Goal: Task Accomplishment & Management: Complete application form

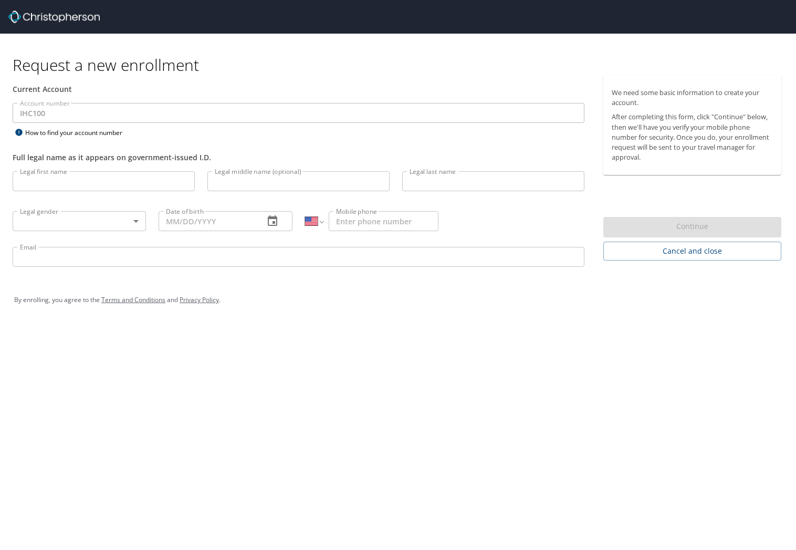
select select "US"
click at [54, 180] on input "Legal first name" at bounding box center [104, 181] width 182 height 20
type input "[PERSON_NAME]"
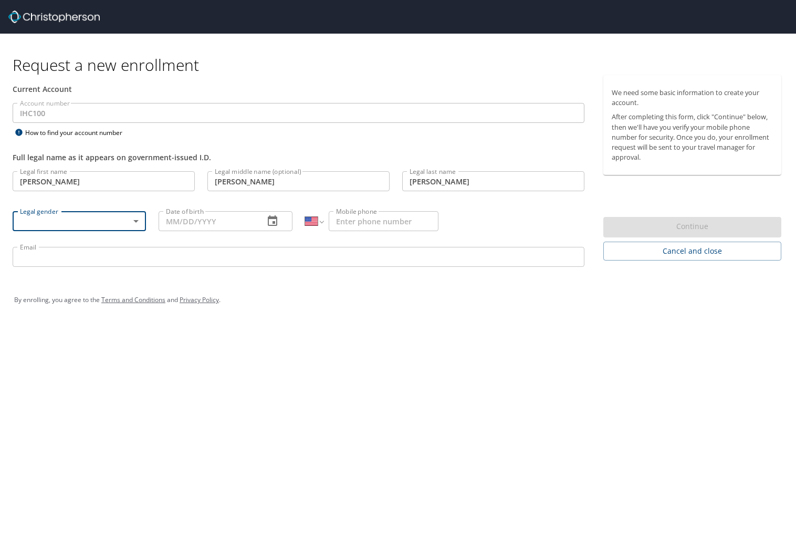
click at [43, 223] on body "Request a new enrollment Current Account Account number IHC100 Account number H…" at bounding box center [398, 275] width 796 height 550
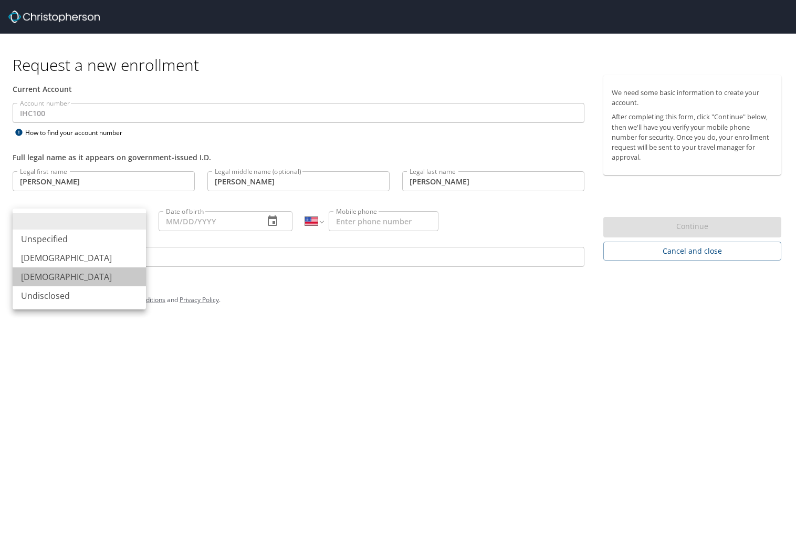
click at [40, 276] on li "[DEMOGRAPHIC_DATA]" at bounding box center [79, 276] width 133 height 19
type input "[DEMOGRAPHIC_DATA]"
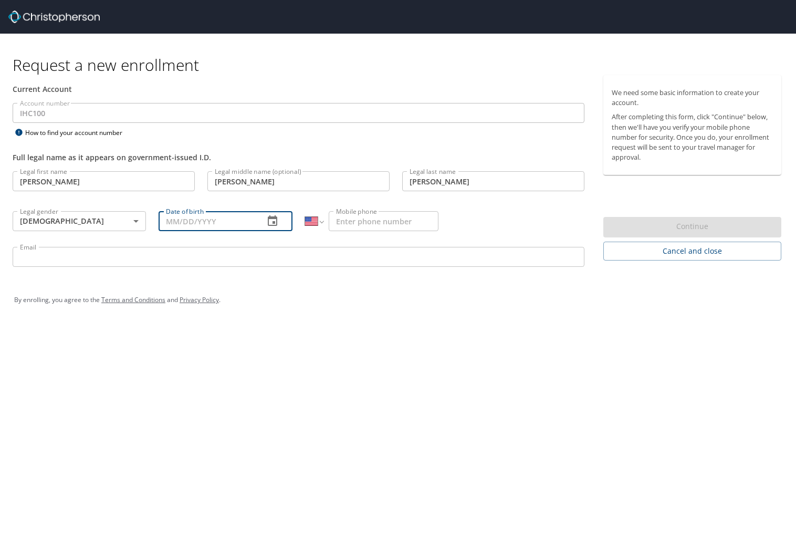
click at [191, 225] on input "Date of birth" at bounding box center [207, 221] width 97 height 20
type input "[DATE]"
type input "[PHONE_NUMBER]"
click at [107, 259] on input "Email" at bounding box center [299, 257] width 572 height 20
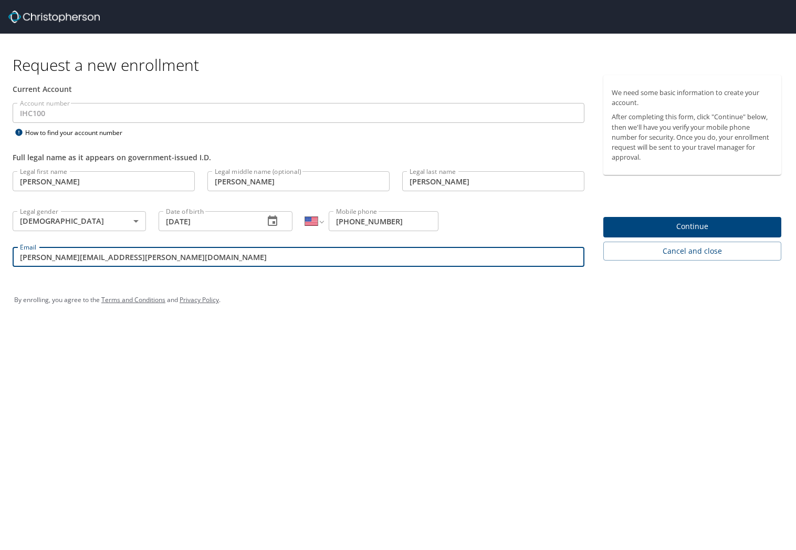
type input "[PERSON_NAME][EMAIL_ADDRESS][PERSON_NAME][DOMAIN_NAME]"
click at [719, 230] on span "Continue" at bounding box center [692, 226] width 161 height 13
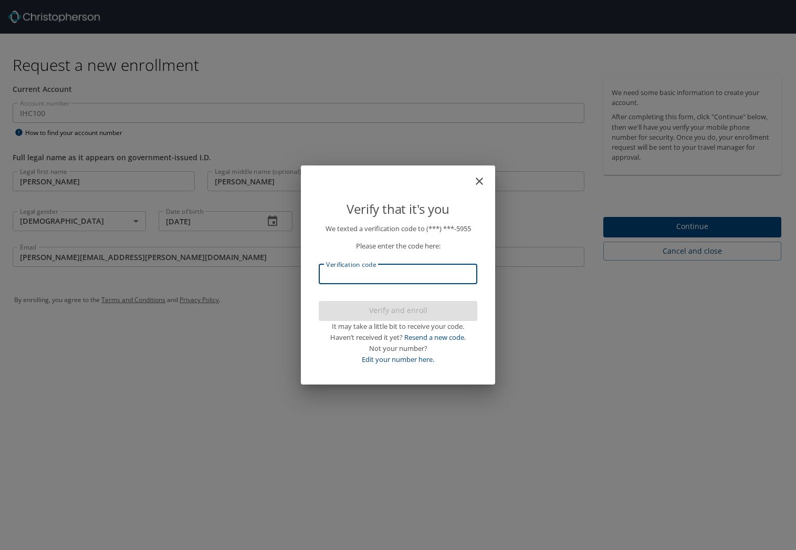
click at [401, 272] on input "Verification code" at bounding box center [398, 274] width 159 height 20
type input "649696"
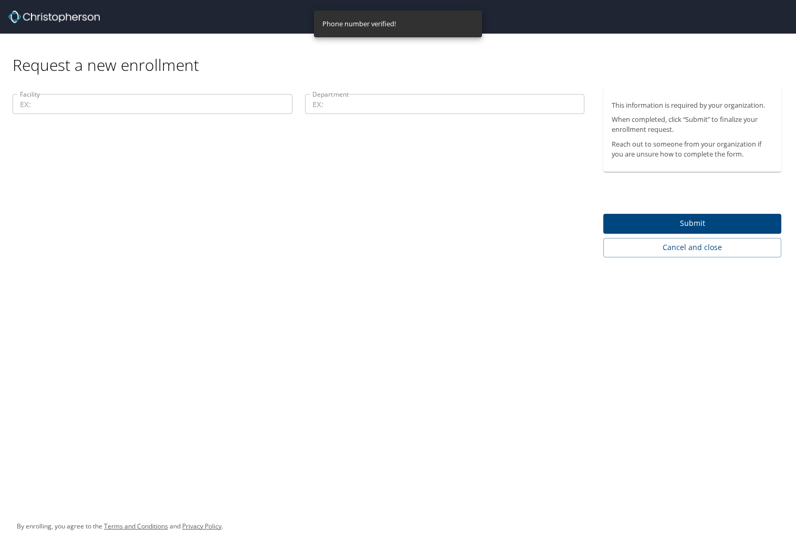
click at [160, 100] on input "Facility" at bounding box center [153, 104] width 280 height 20
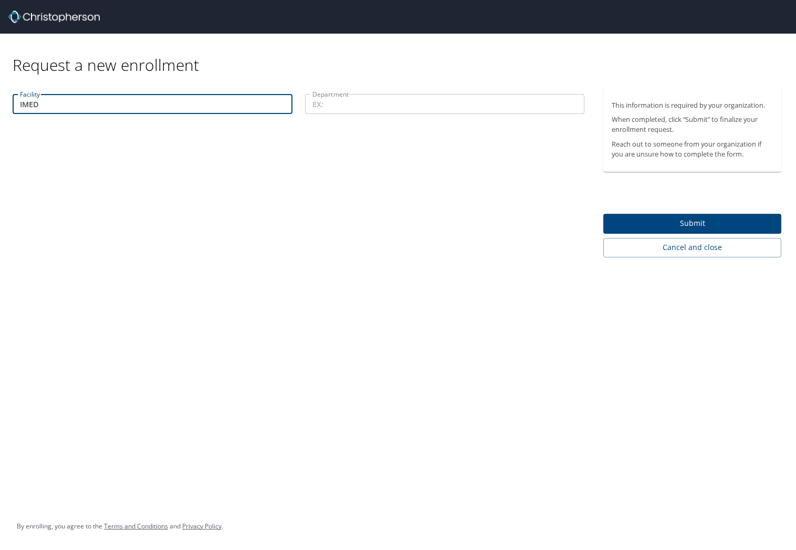
type input "IMED"
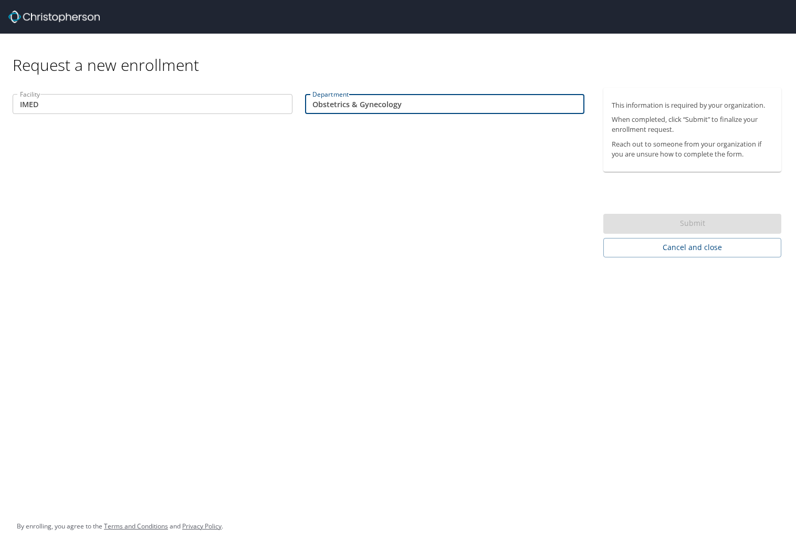
click at [704, 225] on div "Submit" at bounding box center [693, 224] width 178 height 20
click at [701, 223] on div "Submit" at bounding box center [693, 224] width 178 height 20
click at [476, 103] on input "Obstetrics & Gynecology" at bounding box center [445, 104] width 280 height 20
drag, startPoint x: 451, startPoint y: 103, endPoint x: 293, endPoint y: 100, distance: 158.7
click at [293, 100] on div "Facility IMED Facility Department Obstetrics & Gynecology Department Only lette…" at bounding box center [298, 109] width 585 height 42
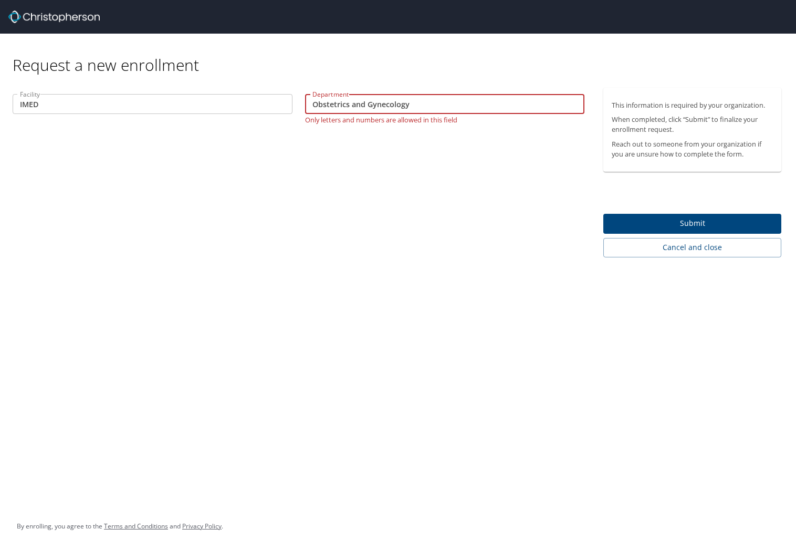
type input "Obstetrics and Gynecology"
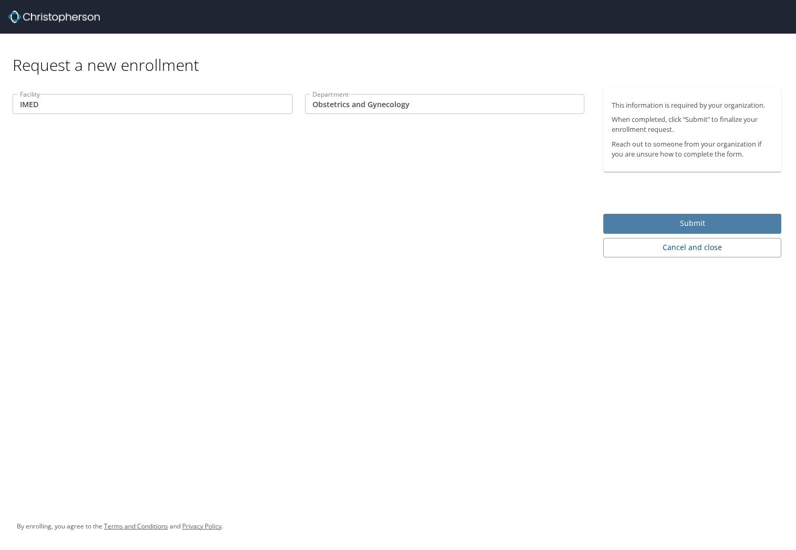
click at [622, 218] on span "Submit" at bounding box center [692, 223] width 161 height 13
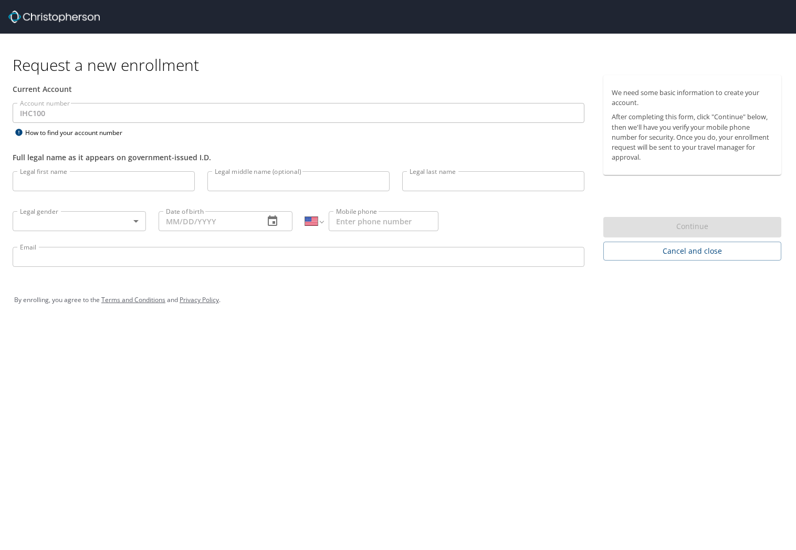
select select "US"
click at [57, 19] on img at bounding box center [53, 17] width 91 height 13
select select "US"
click at [113, 187] on input "Legal first name" at bounding box center [104, 181] width 182 height 20
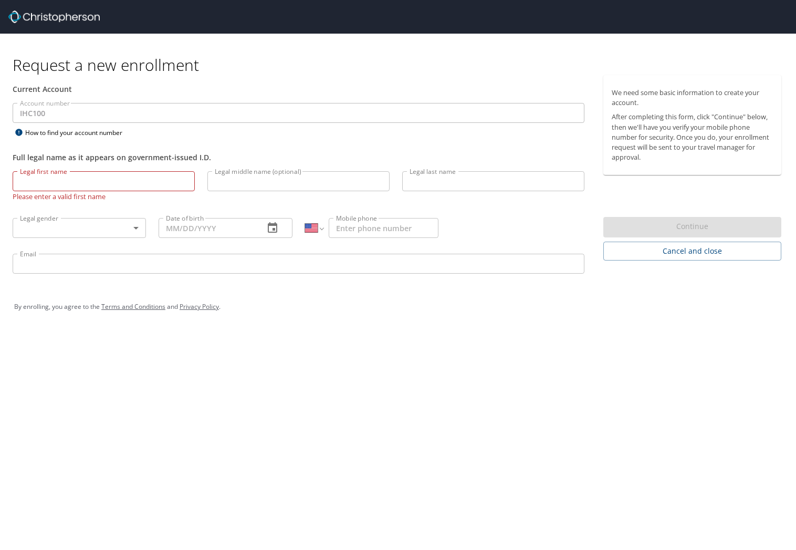
click at [80, 180] on input "Legal first name" at bounding box center [104, 181] width 182 height 20
type input "[PERSON_NAME]"
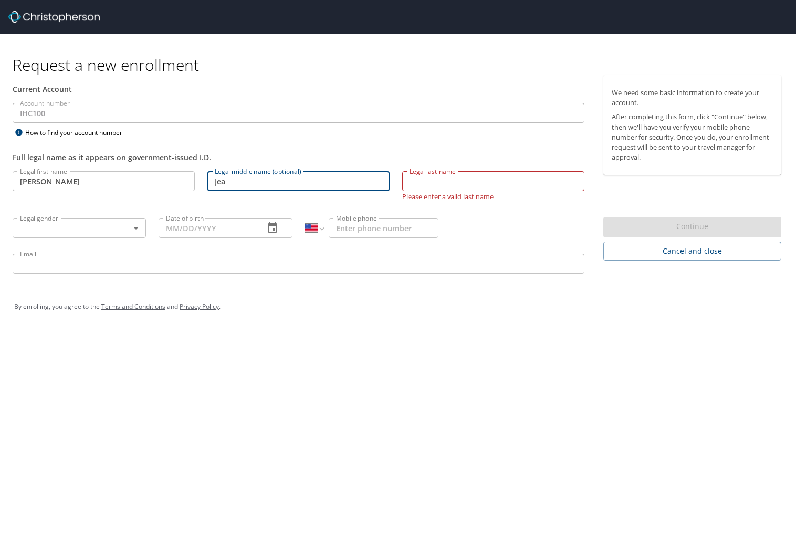
click at [295, 184] on input "Jea" at bounding box center [299, 181] width 182 height 20
type input "[PERSON_NAME]"
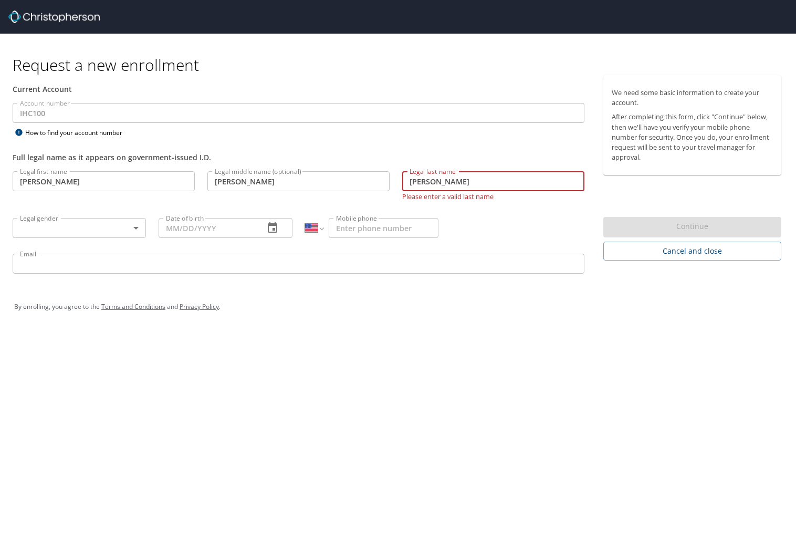
type input "[PERSON_NAME]"
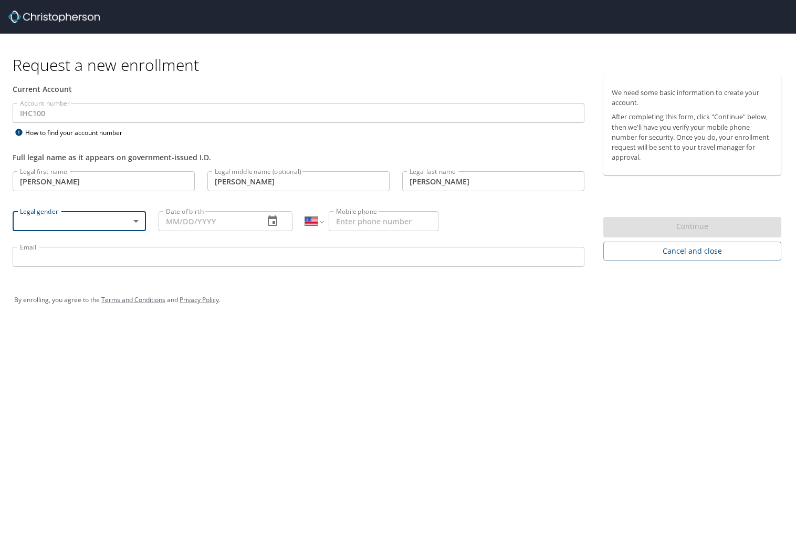
click at [91, 225] on body "Request a new enrollment Current Account Account number IHC100 Account number H…" at bounding box center [398, 275] width 796 height 550
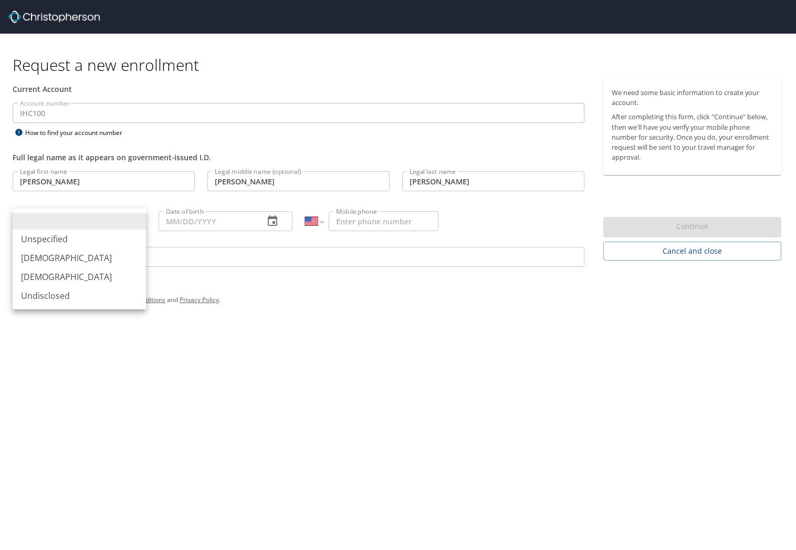
click at [53, 273] on li "[DEMOGRAPHIC_DATA]" at bounding box center [79, 276] width 133 height 19
type input "[DEMOGRAPHIC_DATA]"
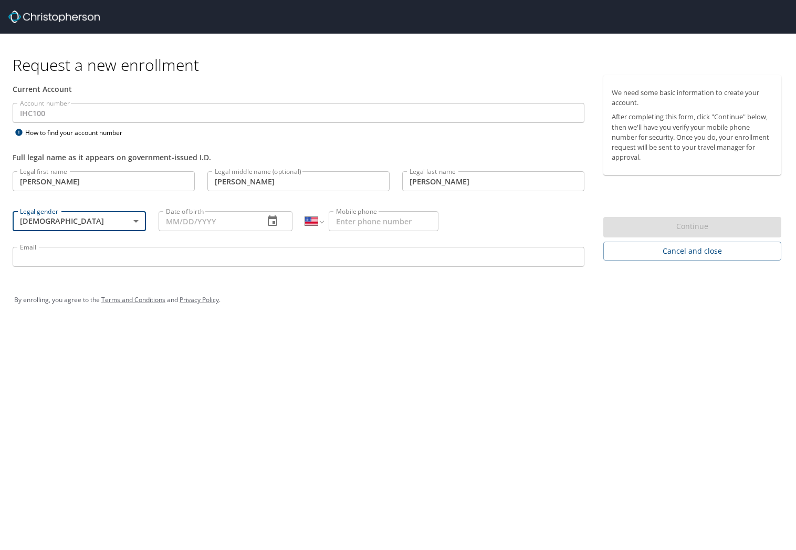
click at [232, 218] on input "Date of birth" at bounding box center [207, 221] width 97 height 20
type input "[DATE]"
type input "[PHONE_NUMBER]"
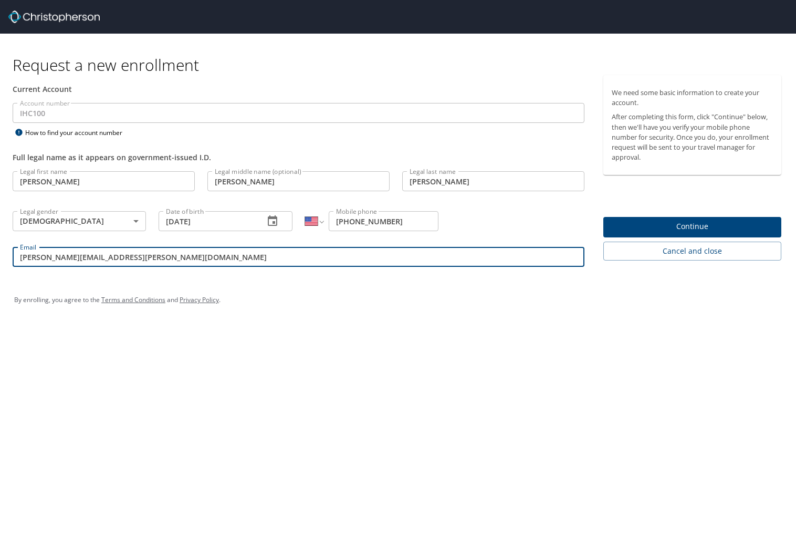
type input "[PERSON_NAME][EMAIL_ADDRESS][PERSON_NAME][DOMAIN_NAME]"
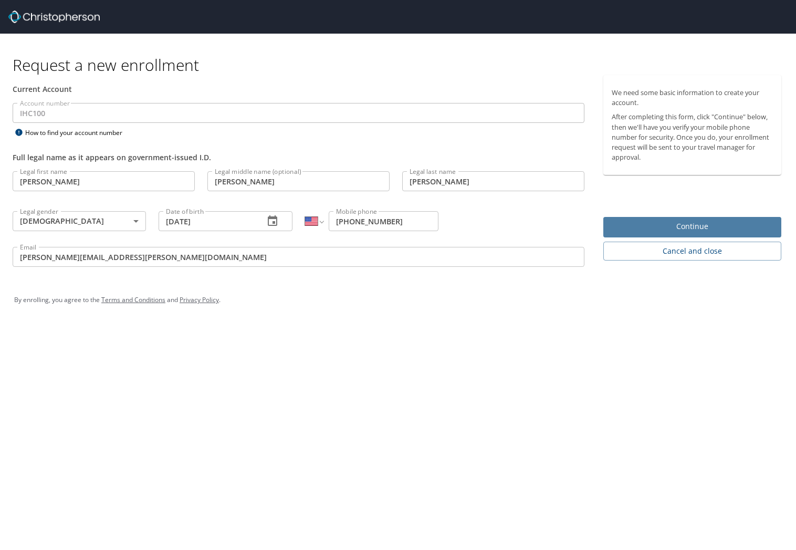
click at [740, 223] on span "Continue" at bounding box center [692, 226] width 161 height 13
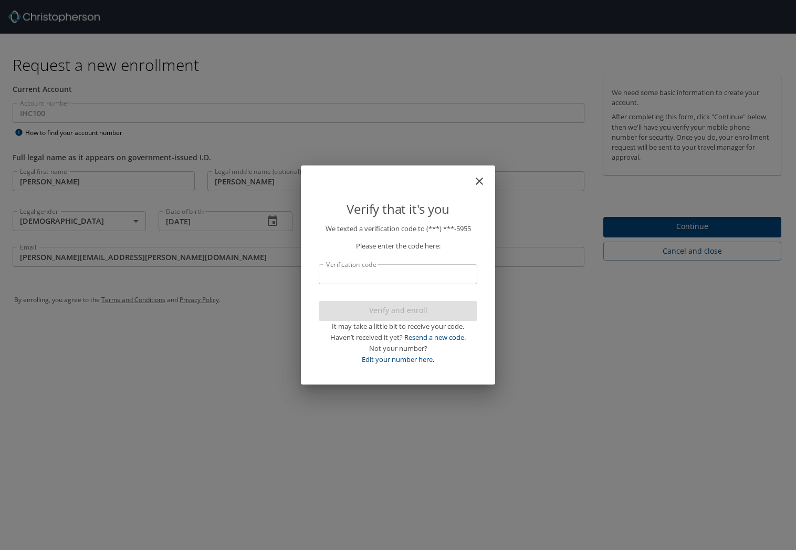
click at [395, 277] on input "Verification code" at bounding box center [398, 274] width 159 height 20
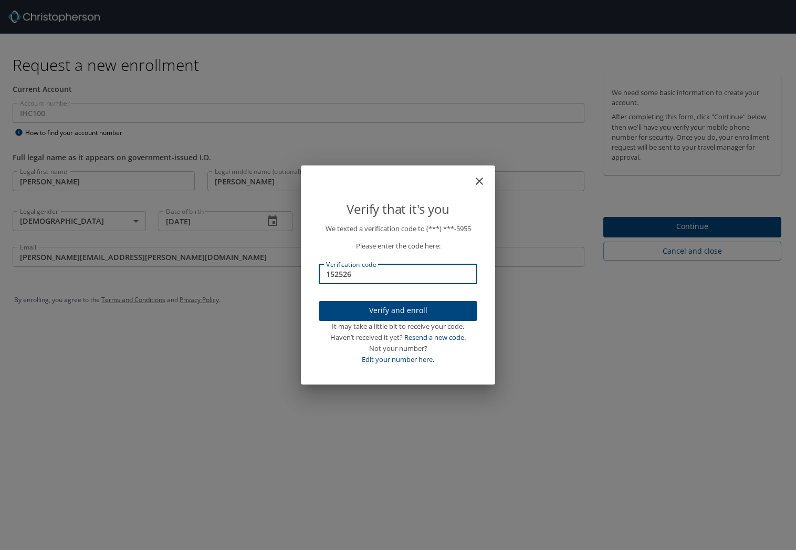
type input "152526"
click at [375, 307] on span "Verify and enroll" at bounding box center [398, 310] width 142 height 13
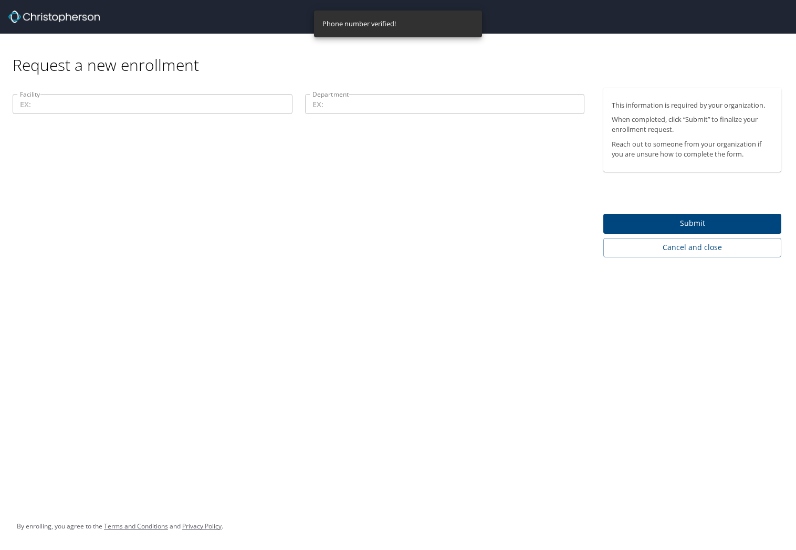
click at [65, 109] on input "Facility" at bounding box center [153, 104] width 280 height 20
paste input "74104"
type input "74104"
click at [365, 102] on input "Department" at bounding box center [445, 104] width 280 height 20
paste input "40000"
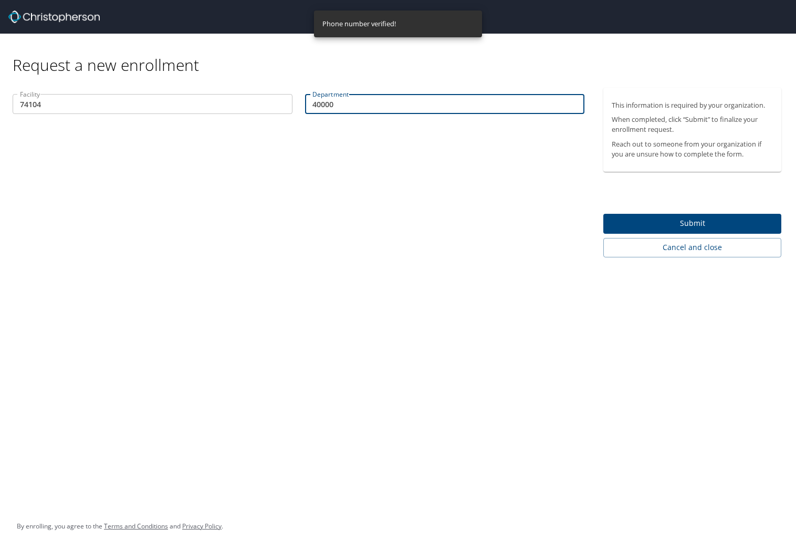
type input "40000"
click at [647, 224] on span "Submit" at bounding box center [692, 223] width 161 height 13
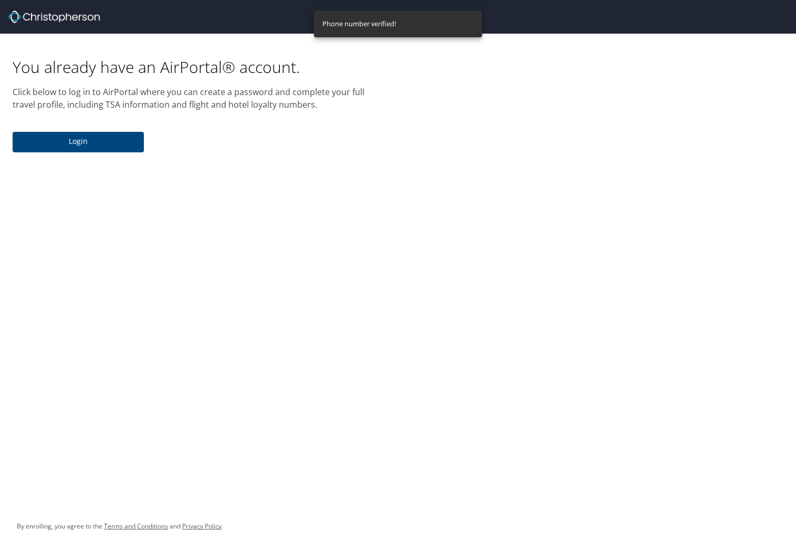
click at [95, 140] on span "Login" at bounding box center [78, 141] width 115 height 13
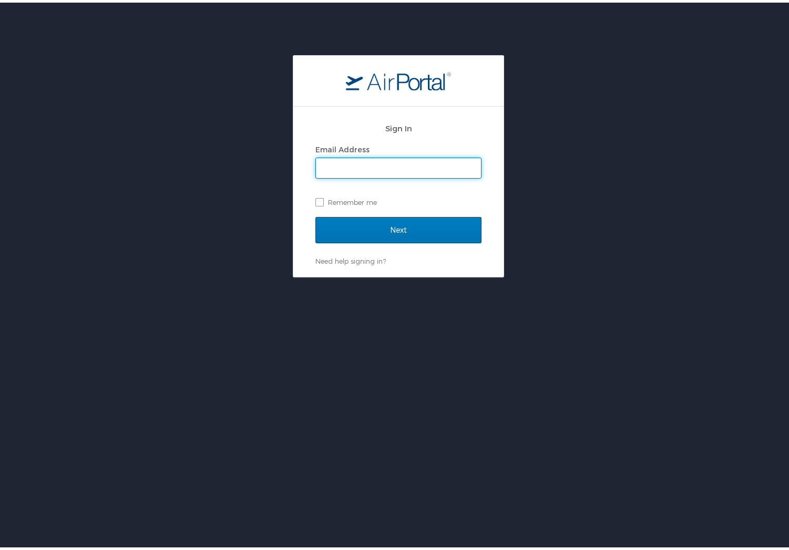
click at [326, 167] on input "Email Address" at bounding box center [398, 165] width 165 height 20
type input "[PERSON_NAME].[PERSON_NAME]@imail,org"
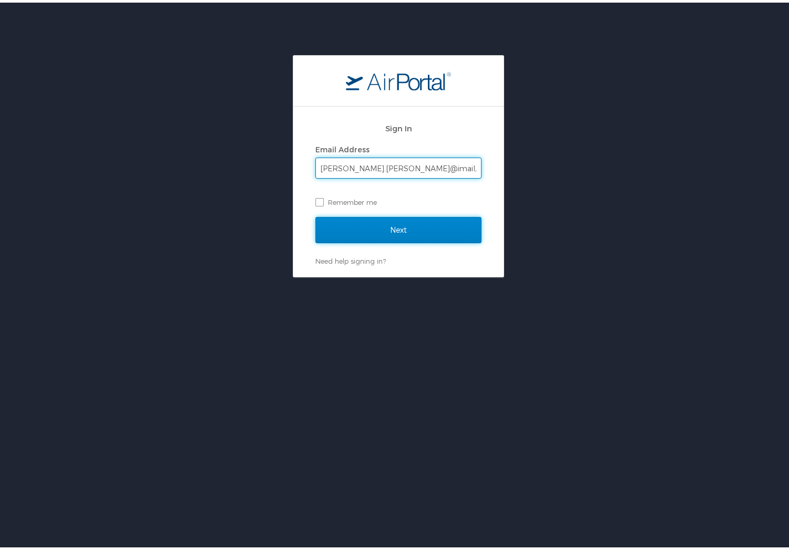
click at [372, 227] on input "Next" at bounding box center [398, 227] width 166 height 26
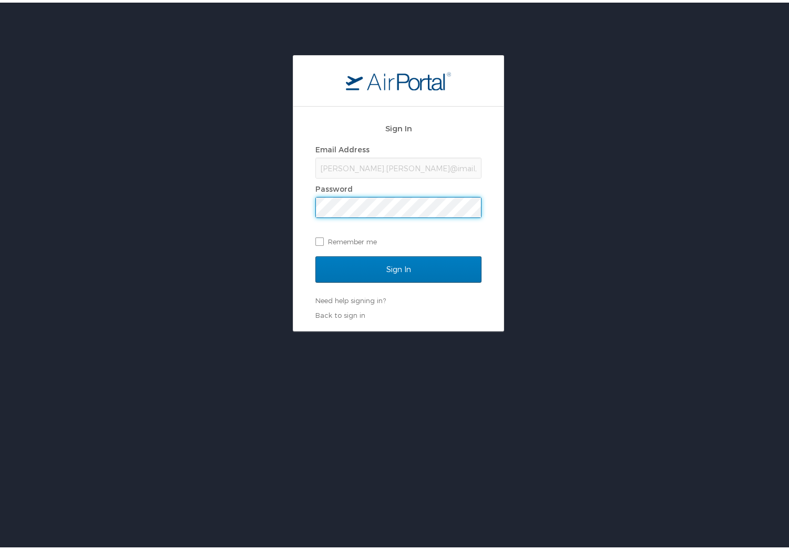
click at [315, 254] on input "Sign In" at bounding box center [398, 267] width 166 height 26
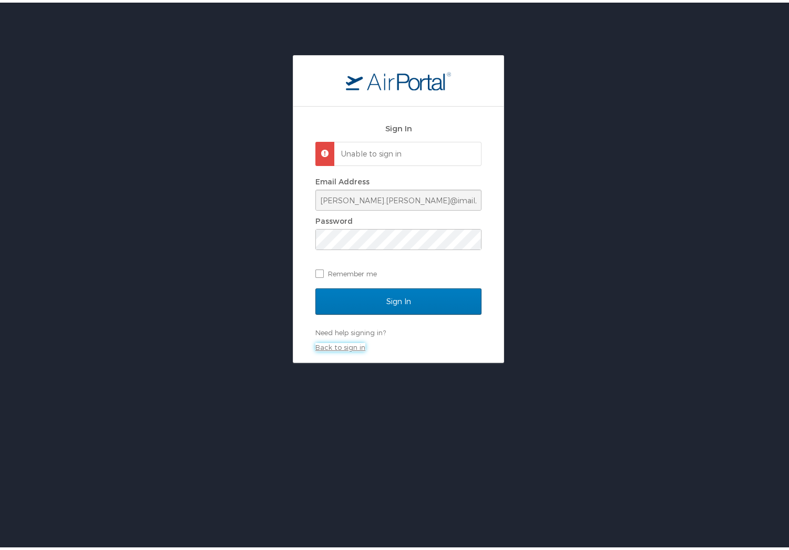
click at [343, 346] on link "Back to sign in" at bounding box center [340, 344] width 50 height 8
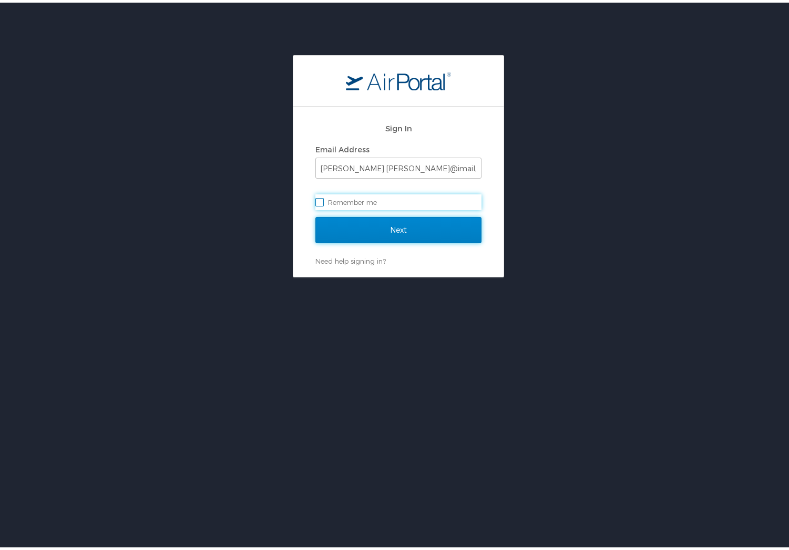
click at [317, 223] on input "Next" at bounding box center [398, 227] width 166 height 26
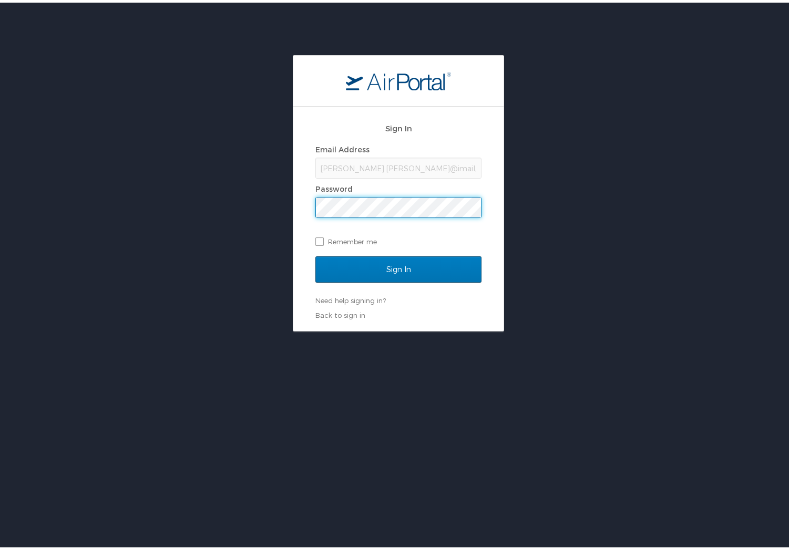
click at [362, 164] on div "[PERSON_NAME].[PERSON_NAME]@imail,org" at bounding box center [398, 165] width 166 height 21
click at [359, 136] on div "Sign In Email Address [PERSON_NAME].[PERSON_NAME]@imail,org Password Remember me" at bounding box center [398, 185] width 166 height 140
click at [395, 123] on h2 "Sign In" at bounding box center [398, 126] width 166 height 12
